Goal: Find contact information: Obtain details needed to contact an individual or organization

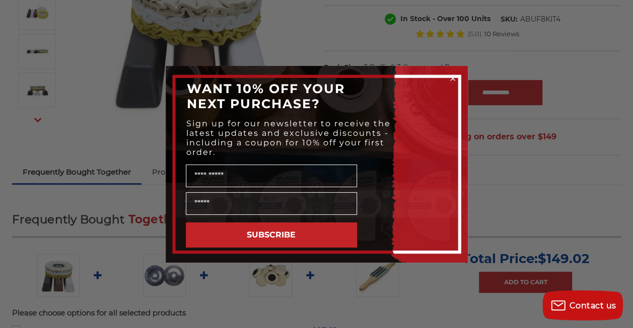
scroll to position [202, 0]
click at [454, 75] on circle "Close dialog" at bounding box center [453, 79] width 10 height 10
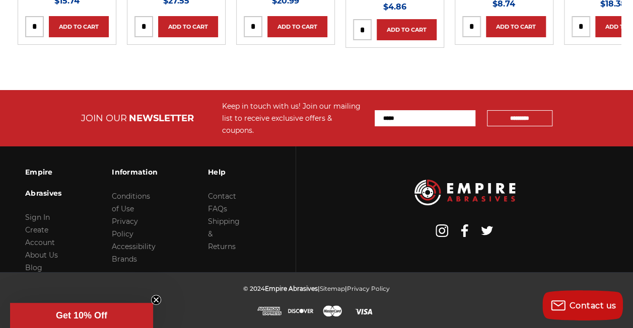
scroll to position [3865, 0]
click at [236, 200] on link "Contact" at bounding box center [222, 196] width 28 height 9
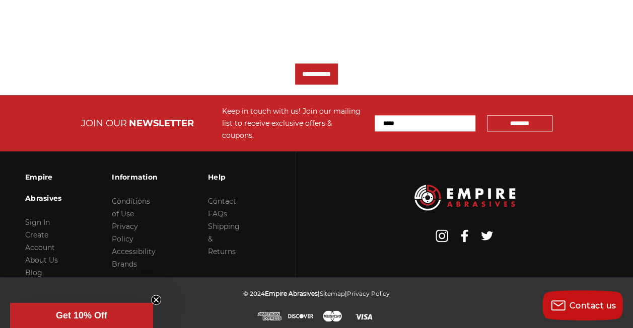
scroll to position [538, 0]
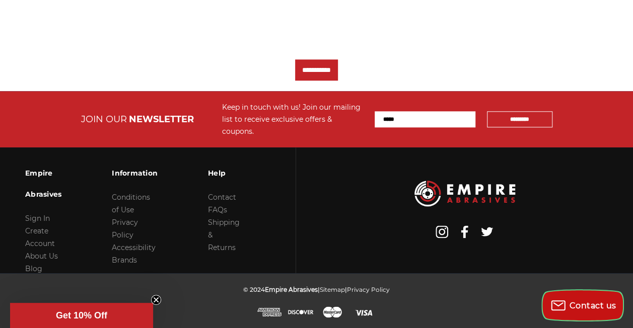
click at [584, 300] on div "Contact us" at bounding box center [583, 306] width 77 height 17
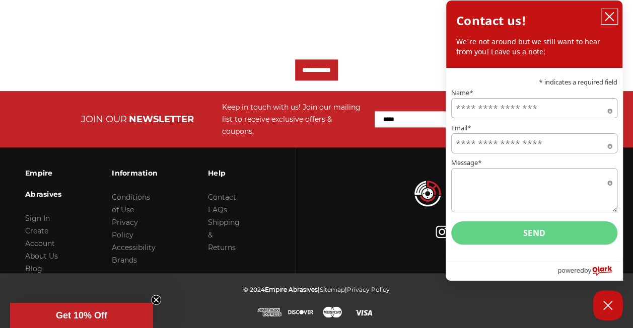
click at [609, 21] on button "close chatbox" at bounding box center [610, 16] width 16 height 15
